Goal: Information Seeking & Learning: Check status

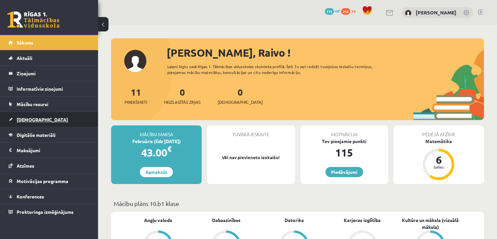
click at [38, 119] on link "[DEMOGRAPHIC_DATA]" at bounding box center [49, 119] width 81 height 15
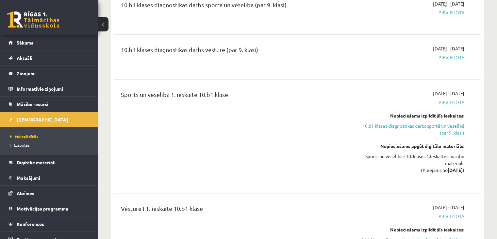
scroll to position [33, 0]
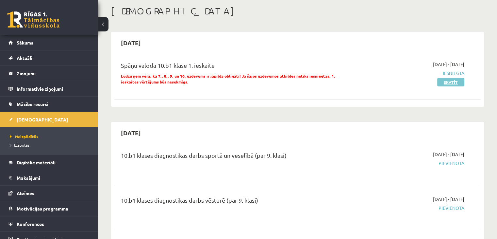
click at [449, 84] on link "Skatīt" at bounding box center [451, 82] width 27 height 9
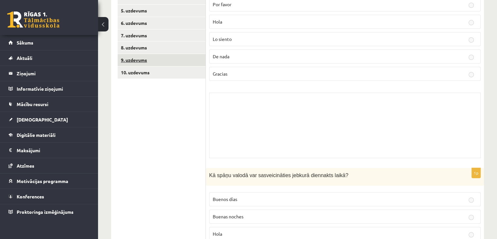
scroll to position [131, 0]
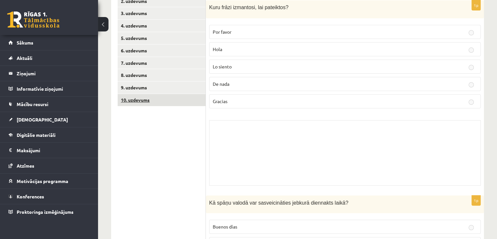
click at [148, 95] on link "10. uzdevums" at bounding box center [162, 100] width 88 height 12
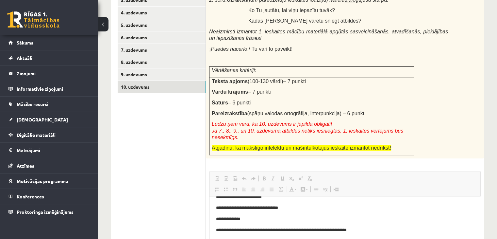
scroll to position [71, 0]
